Goal: Task Accomplishment & Management: Use online tool/utility

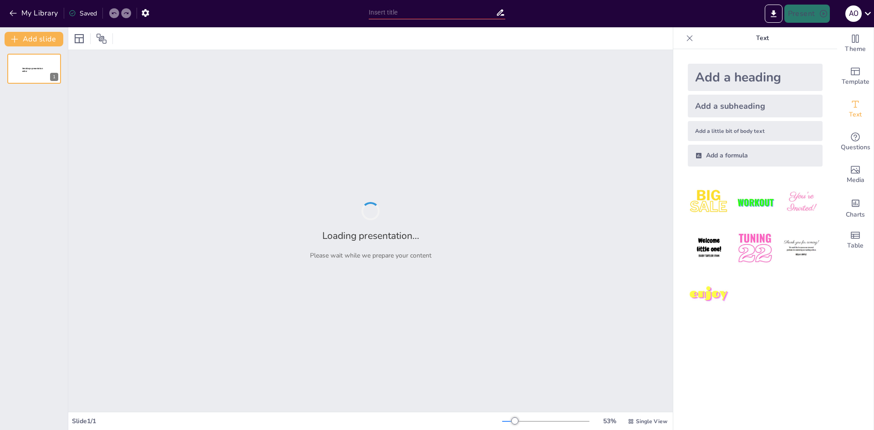
type input "antenimiento preventivo y correctivo de las maquinas de trituracion y acondicion"
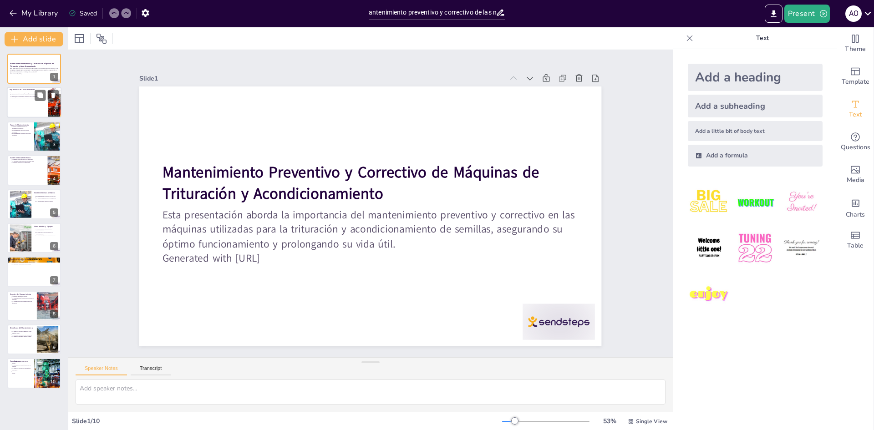
click at [33, 100] on div "La prevención [PERSON_NAME] inesperadas es fundamental. La reducción de costos …" at bounding box center [27, 95] width 35 height 9
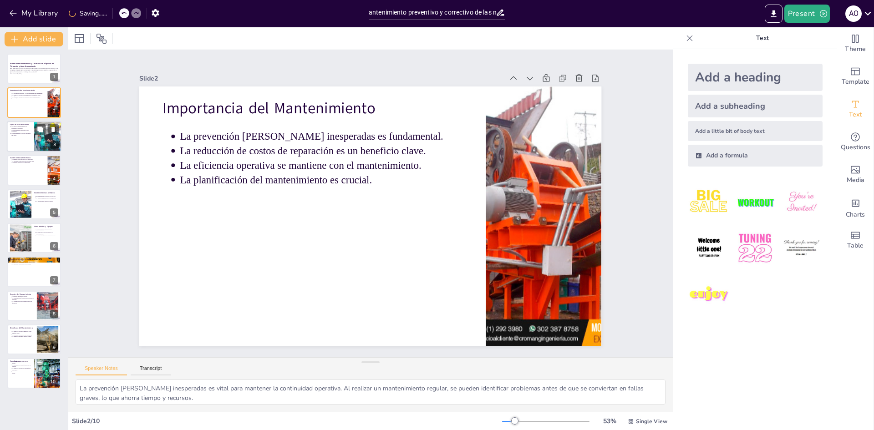
click at [32, 138] on div at bounding box center [34, 136] width 55 height 31
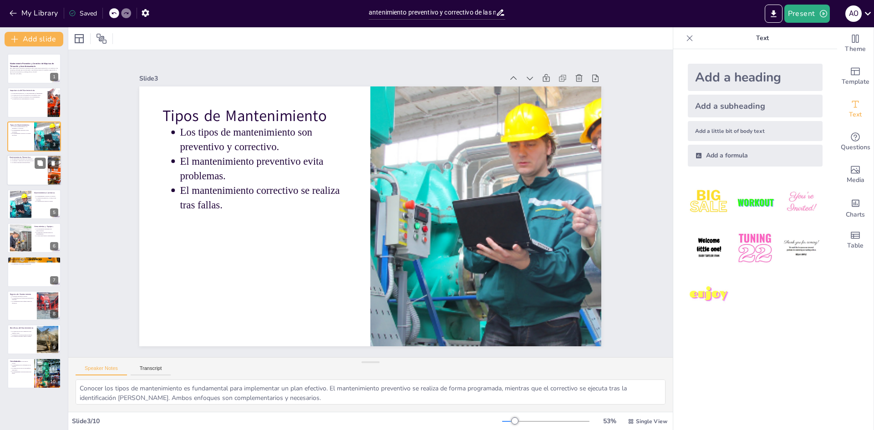
click at [40, 170] on div at bounding box center [34, 170] width 55 height 31
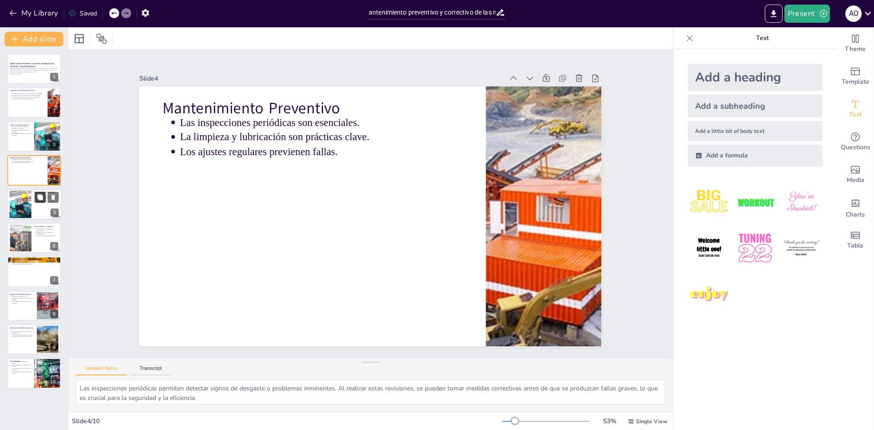
click at [40, 203] on button at bounding box center [40, 197] width 11 height 11
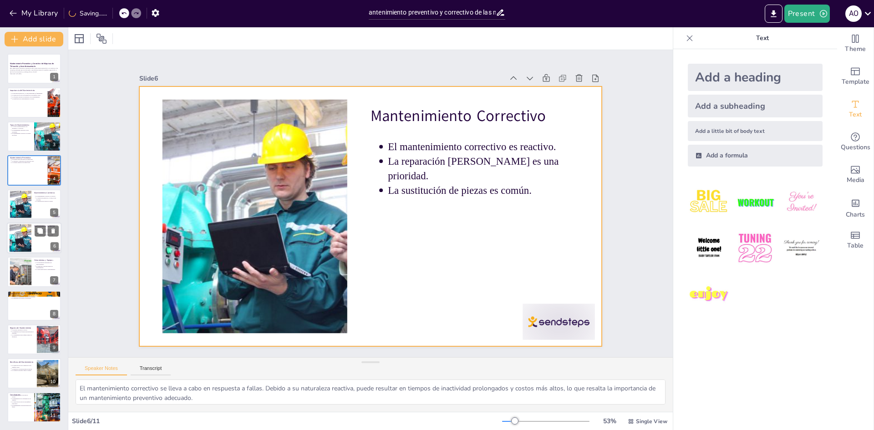
click at [32, 242] on div at bounding box center [34, 238] width 55 height 31
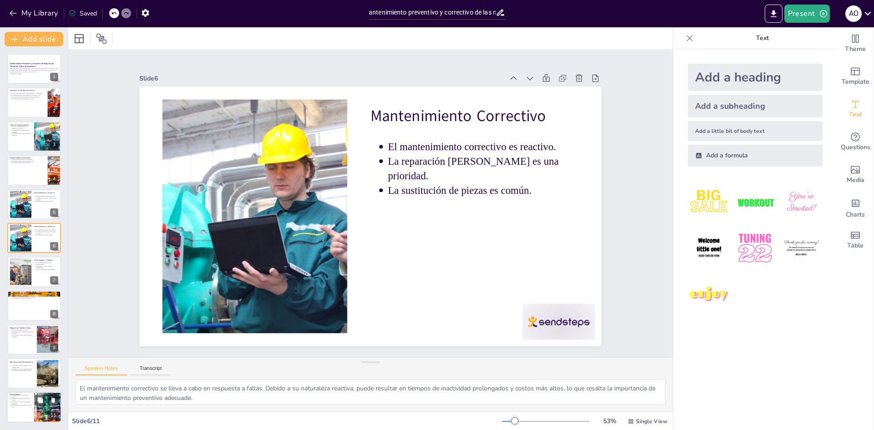
click at [22, 395] on p "La implementación de un plan es crucial." at bounding box center [21, 396] width 20 height 4
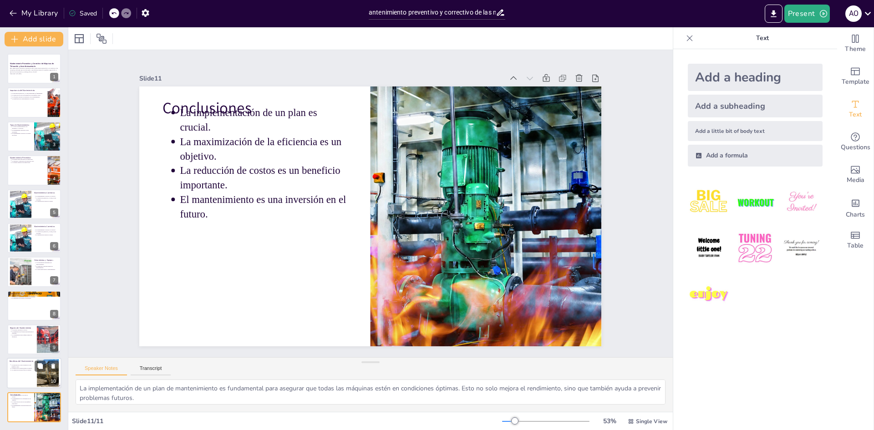
click at [41, 383] on div at bounding box center [48, 374] width 28 height 28
type textarea "La reducción de costos operativos es uno de los principales beneficios del mant…"
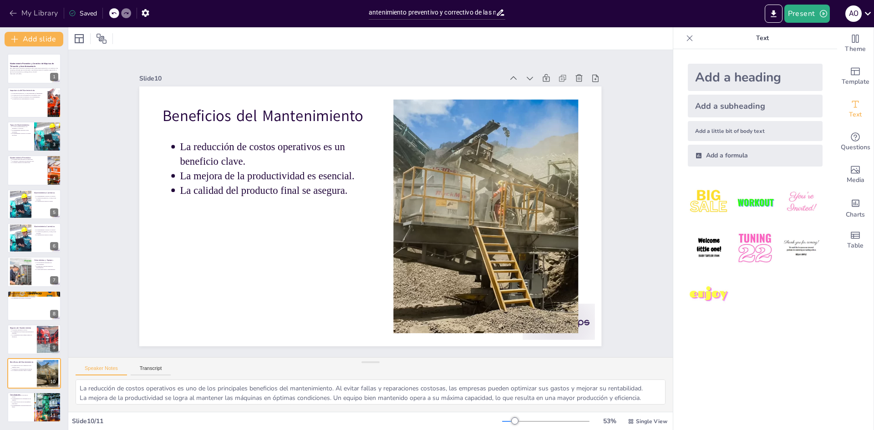
click at [8, 15] on button "My Library" at bounding box center [34, 13] width 55 height 15
